Goal: Information Seeking & Learning: Learn about a topic

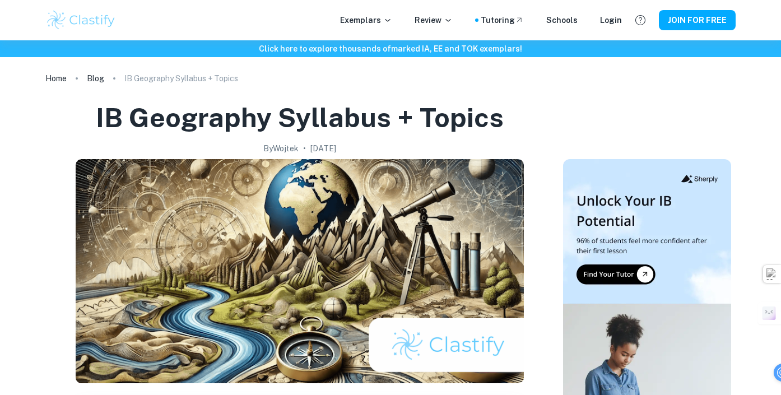
click at [435, 80] on ol "Home Blog IB Geography Syllabus + Topics" at bounding box center [390, 79] width 690 height 16
drag, startPoint x: 251, startPoint y: 147, endPoint x: 275, endPoint y: 148, distance: 23.6
click at [275, 148] on h2 "By [PERSON_NAME]" at bounding box center [280, 148] width 35 height 12
copy h2 "Wojtek"
click at [275, 148] on h2 "By [PERSON_NAME]" at bounding box center [280, 148] width 35 height 12
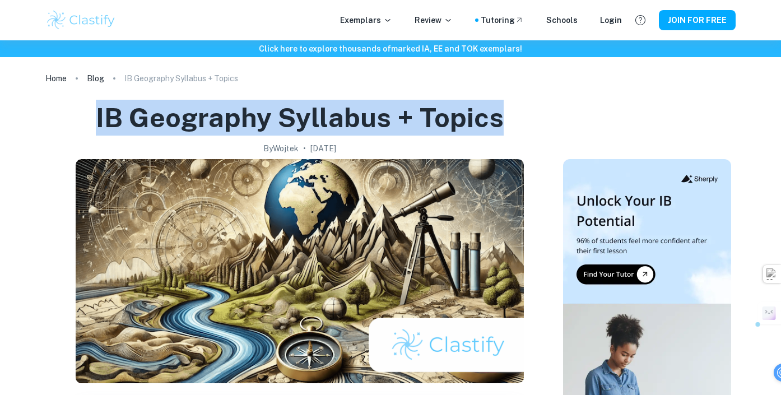
drag, startPoint x: 90, startPoint y: 114, endPoint x: 514, endPoint y: 119, distance: 424.3
copy h1 "IB Geography Syllabus + Topics"
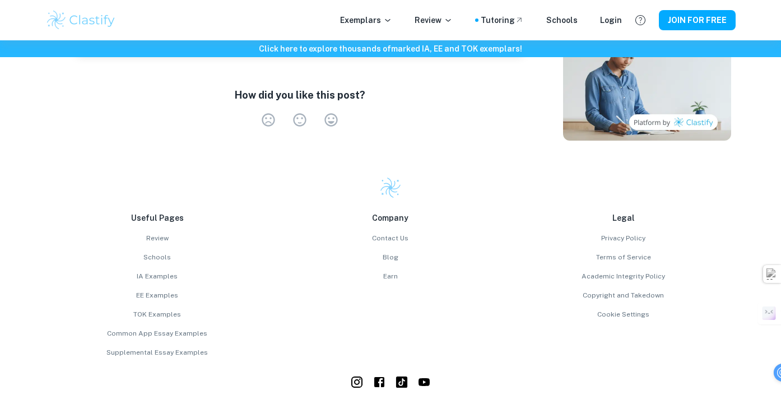
scroll to position [3136, 0]
